Goal: Transaction & Acquisition: Purchase product/service

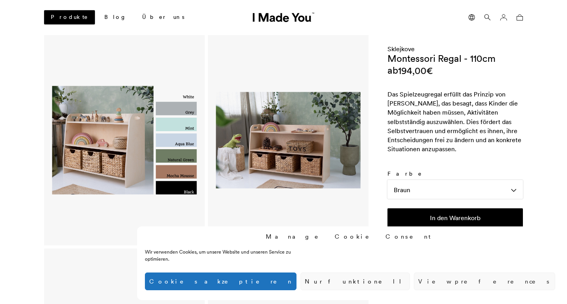
click at [64, 13] on link "Produkte" at bounding box center [69, 17] width 51 height 14
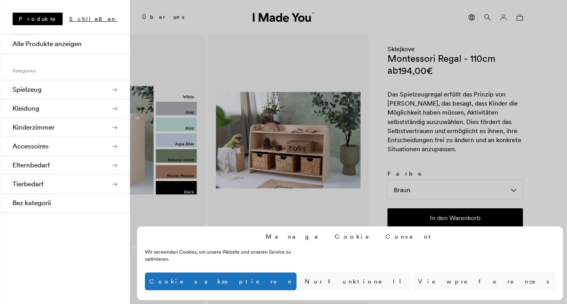
click at [54, 124] on link "Kinderzimmer" at bounding box center [65, 127] width 130 height 19
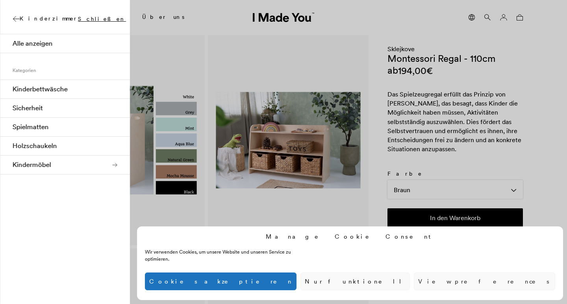
click at [71, 161] on link "Kindermöbel" at bounding box center [65, 165] width 130 height 19
click at [74, 107] on link "Montessori Möbel" at bounding box center [65, 108] width 130 height 19
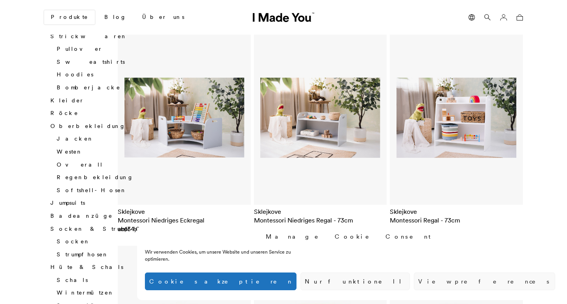
scroll to position [505, 0]
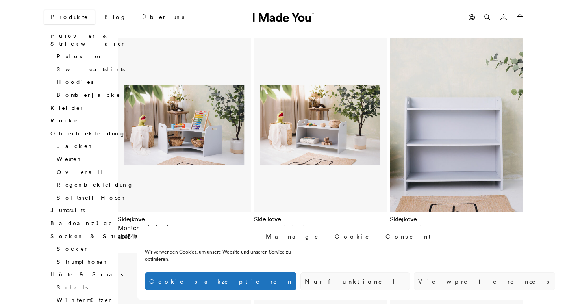
click at [482, 131] on img at bounding box center [456, 125] width 133 height 174
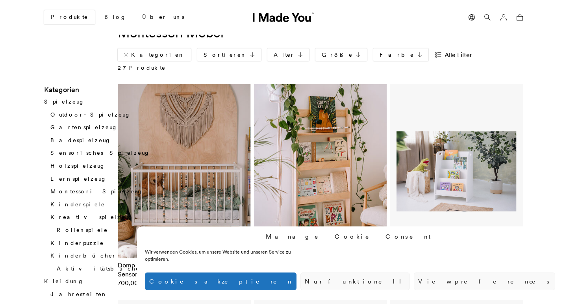
scroll to position [17, 0]
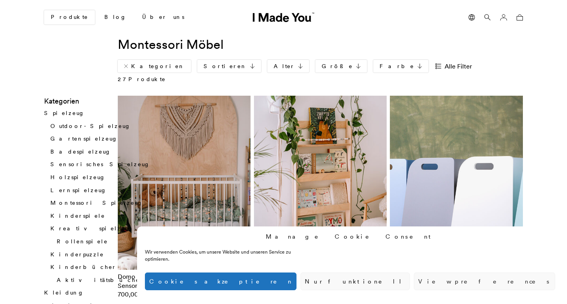
click at [449, 165] on img at bounding box center [456, 183] width 133 height 174
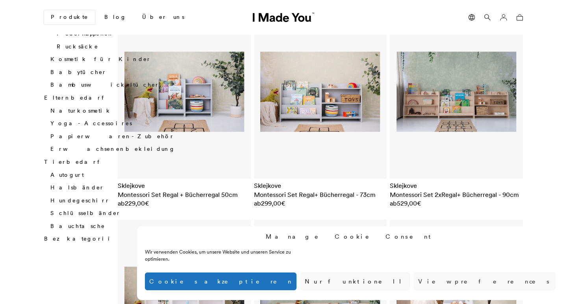
scroll to position [974, 0]
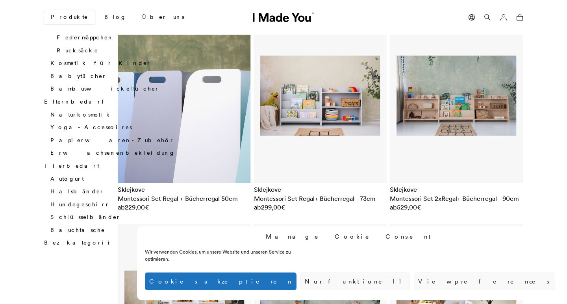
click at [186, 107] on img at bounding box center [184, 96] width 133 height 174
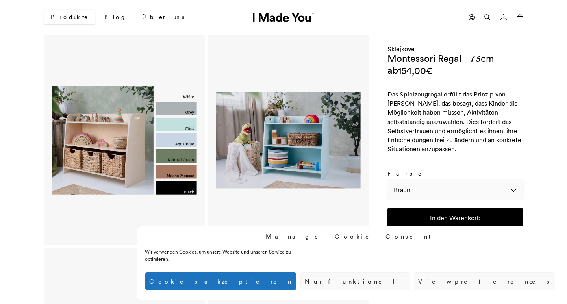
click at [458, 184] on div "Braun" at bounding box center [455, 189] width 135 height 19
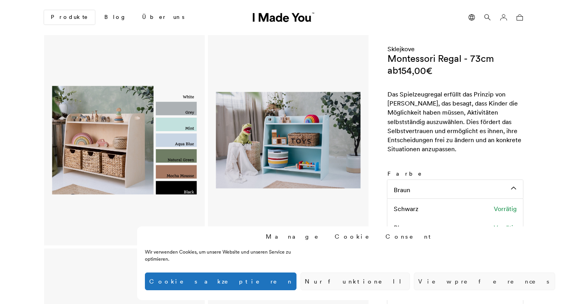
click at [454, 158] on form "Montessori Regal - 73cm ab 154,00 € Das Spielzeugregal erfüllt das Prinzip von …" at bounding box center [455, 143] width 135 height 180
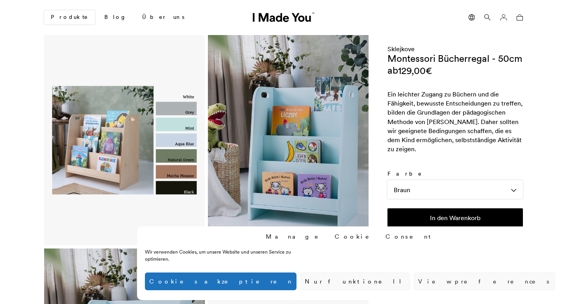
scroll to position [71, 0]
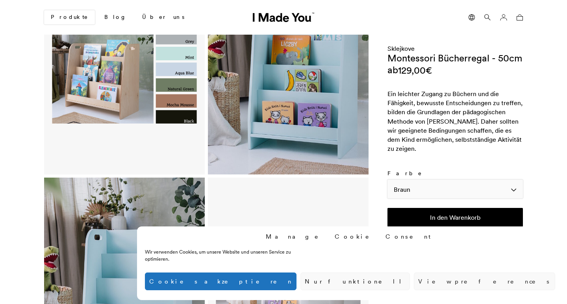
click at [450, 187] on div "Braun" at bounding box center [455, 189] width 135 height 19
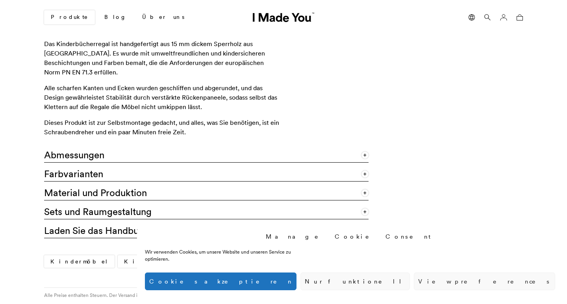
scroll to position [609, 0]
click at [268, 143] on link "Abmessungen" at bounding box center [206, 152] width 325 height 19
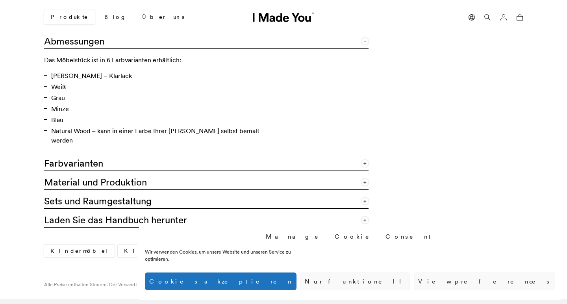
scroll to position [724, 0]
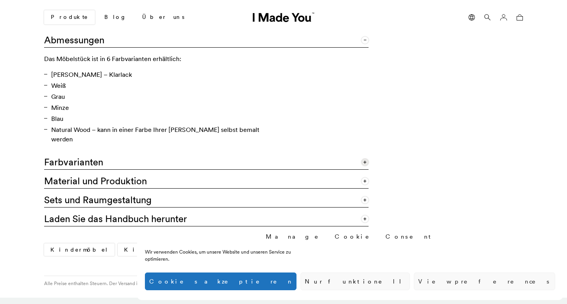
click at [132, 151] on link "Farbvarianten" at bounding box center [206, 160] width 325 height 19
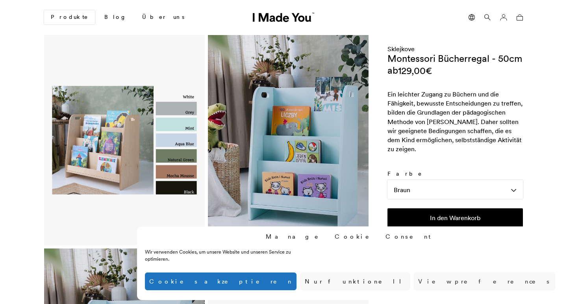
scroll to position [0, 0]
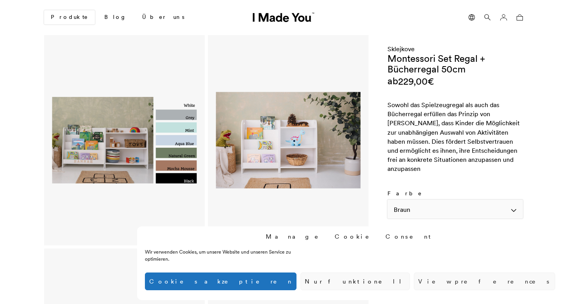
click at [443, 211] on div "Braun" at bounding box center [455, 209] width 135 height 19
click at [436, 221] on div "Grün Vorrätig" at bounding box center [455, 222] width 135 height 19
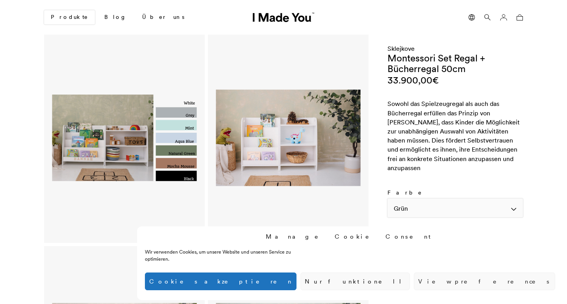
click at [438, 208] on div "Grün" at bounding box center [455, 208] width 135 height 19
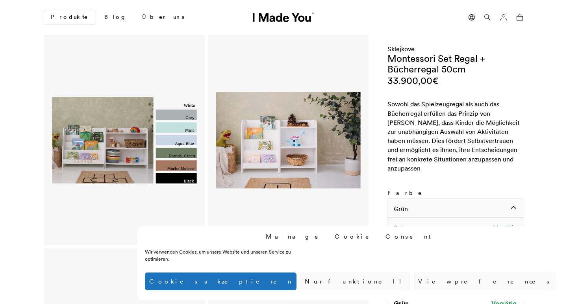
scroll to position [0, 0]
click at [405, 224] on span "Schwarz" at bounding box center [406, 227] width 25 height 9
click at [434, 202] on div "Schwarz" at bounding box center [455, 208] width 135 height 19
click at [422, 220] on div "Blau Vorrätig" at bounding box center [455, 217] width 135 height 19
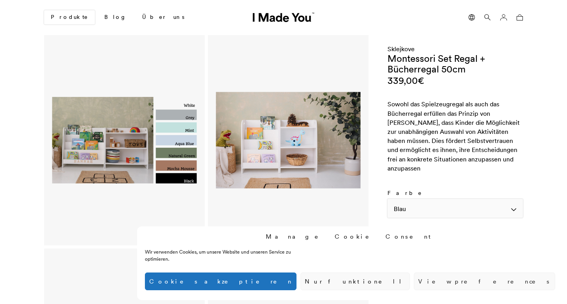
click at [434, 204] on div "Blau" at bounding box center [455, 208] width 135 height 19
click at [423, 221] on div "[PERSON_NAME] Vorrätig" at bounding box center [455, 223] width 135 height 19
click at [431, 204] on div "Braun" at bounding box center [455, 208] width 135 height 19
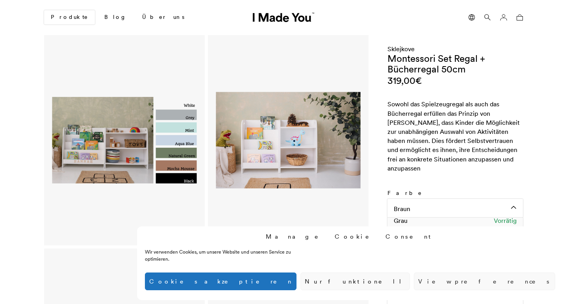
click at [423, 221] on div "Grau Vorrätig" at bounding box center [455, 220] width 135 height 19
click at [431, 208] on div "Grau" at bounding box center [455, 208] width 135 height 19
click at [419, 222] on div "Grün Vorrätig" at bounding box center [455, 219] width 135 height 19
